Goal: Task Accomplishment & Management: Use online tool/utility

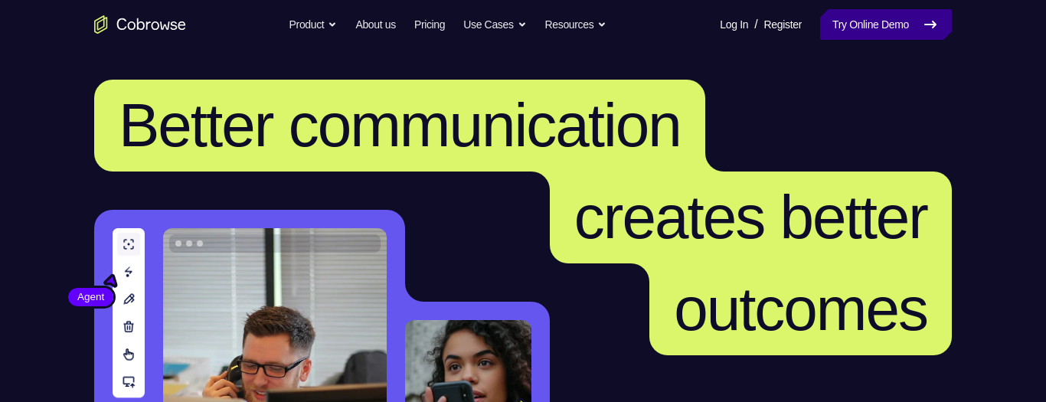
click at [895, 26] on link "Try Online Demo" at bounding box center [886, 24] width 132 height 31
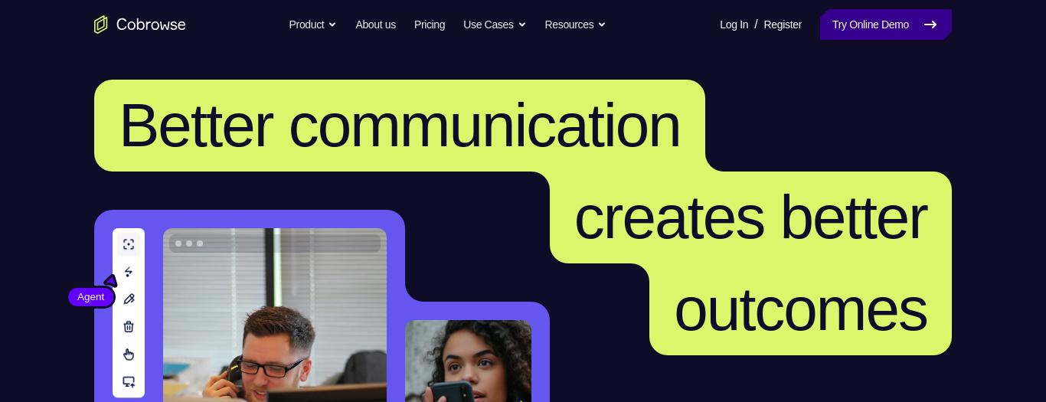
click at [865, 31] on link "Try Online Demo" at bounding box center [886, 24] width 132 height 31
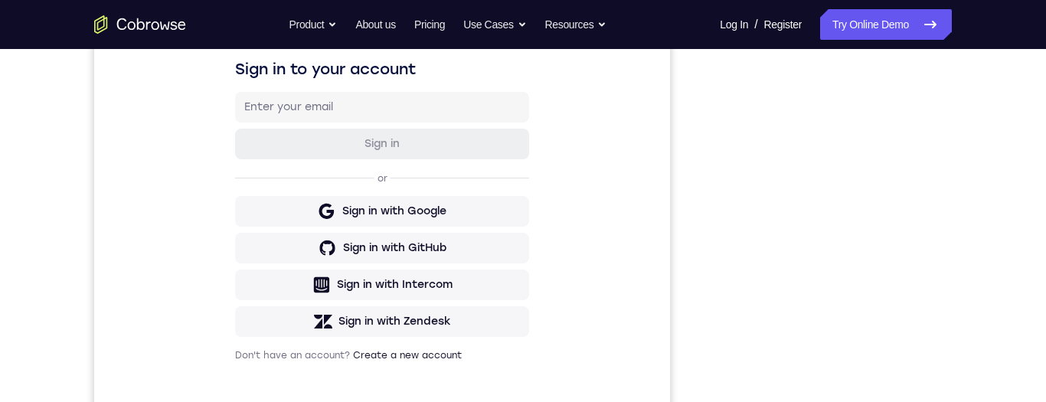
scroll to position [241, 0]
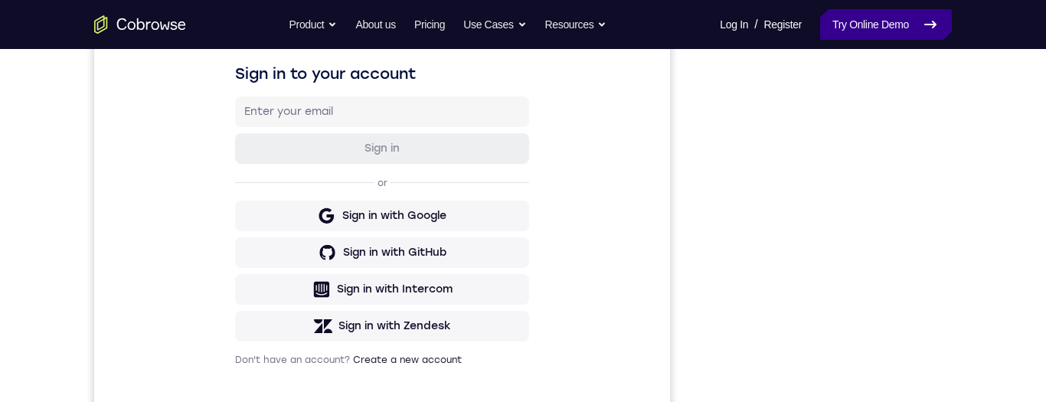
click at [896, 29] on link "Try Online Demo" at bounding box center [886, 24] width 132 height 31
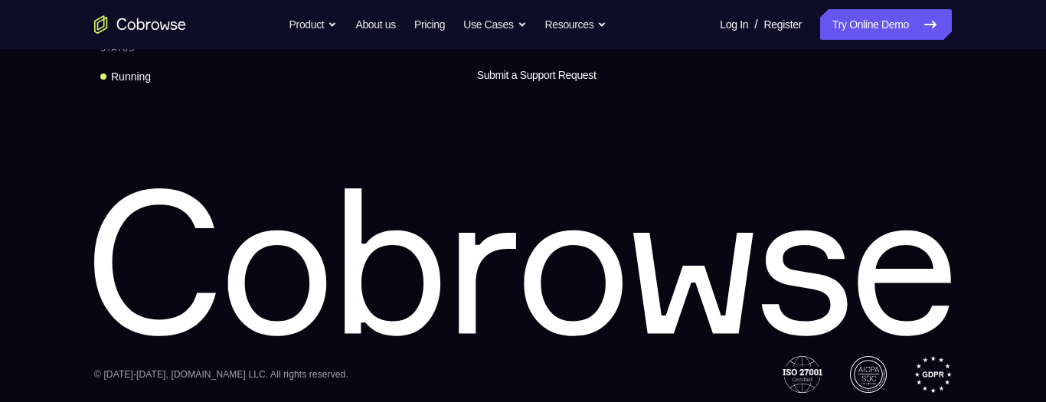
scroll to position [886, 0]
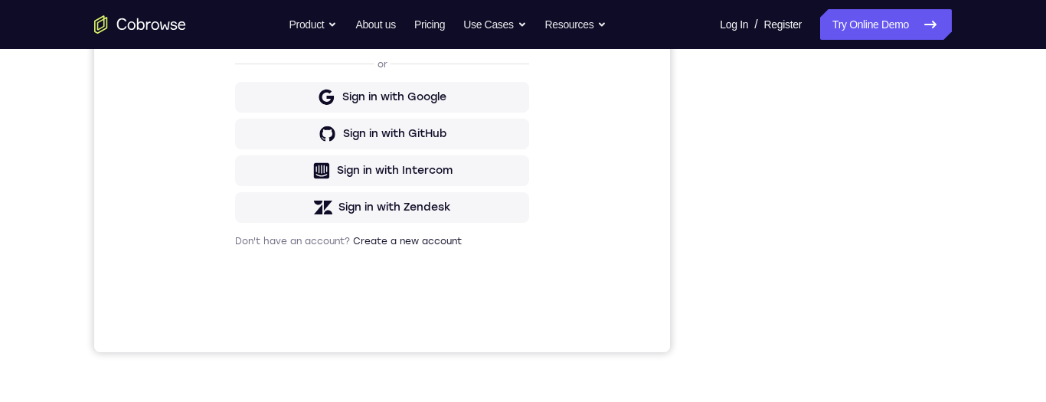
scroll to position [0, 0]
